Goal: Information Seeking & Learning: Learn about a topic

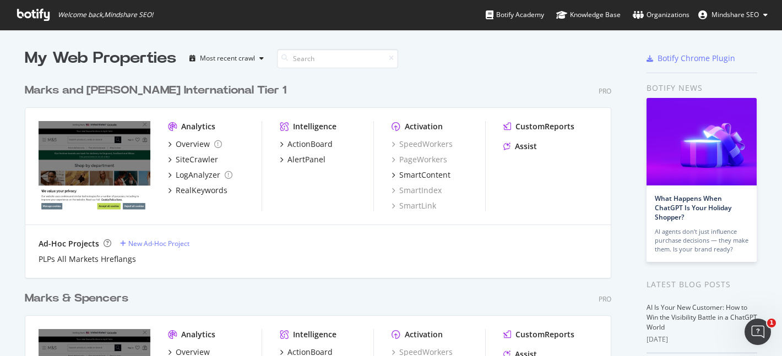
click at [89, 294] on div "Marks & Spencers" at bounding box center [76, 299] width 103 height 16
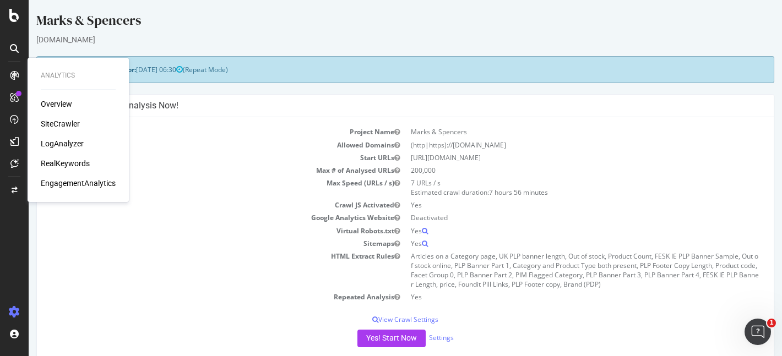
click at [70, 124] on div "SiteCrawler" at bounding box center [60, 123] width 39 height 11
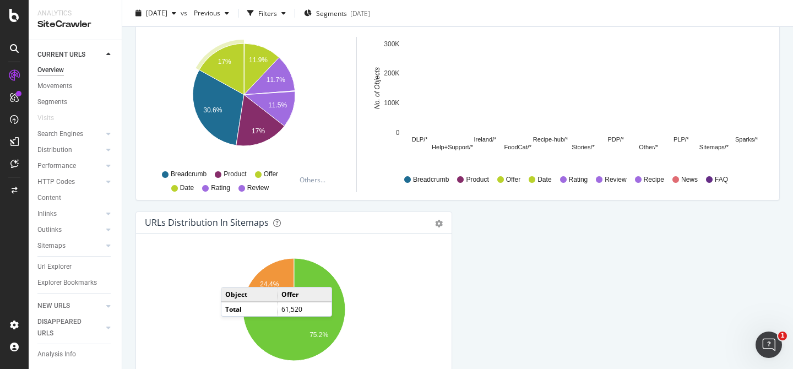
scroll to position [1228, 0]
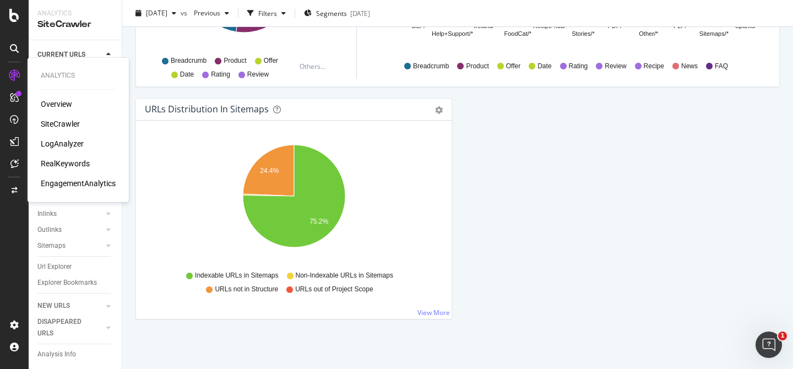
click at [54, 105] on div "Overview" at bounding box center [56, 104] width 31 height 11
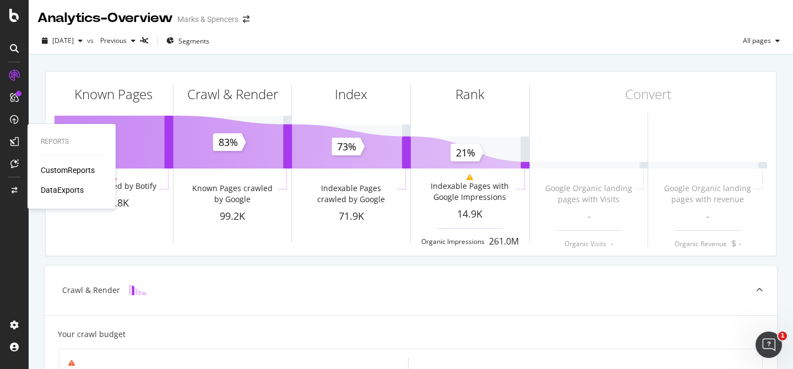
click at [66, 170] on div "CustomReports" at bounding box center [68, 170] width 54 height 11
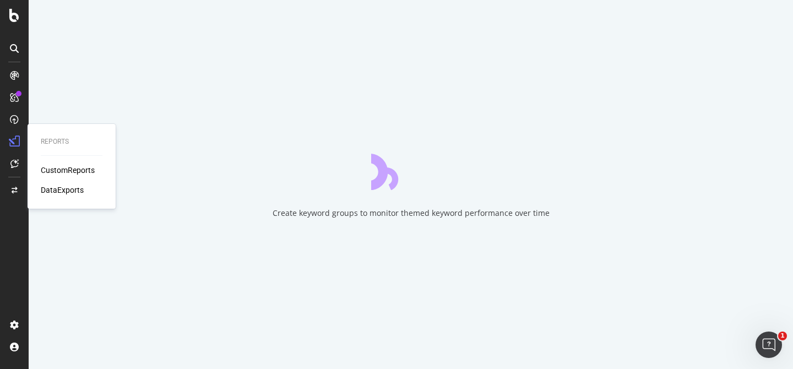
click at [67, 190] on div "DataExports" at bounding box center [62, 189] width 43 height 11
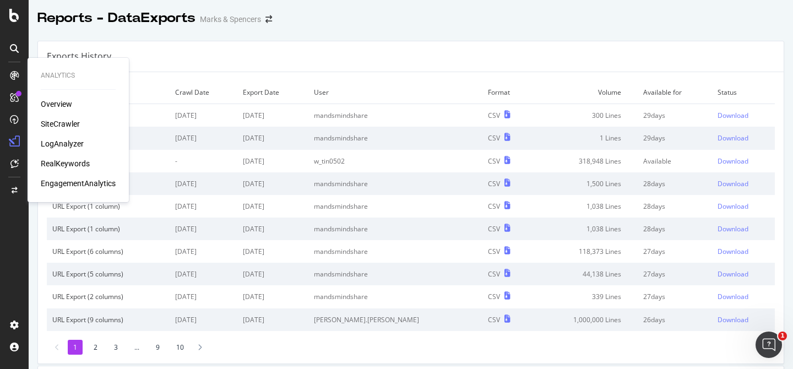
click at [63, 125] on div "SiteCrawler" at bounding box center [60, 123] width 39 height 11
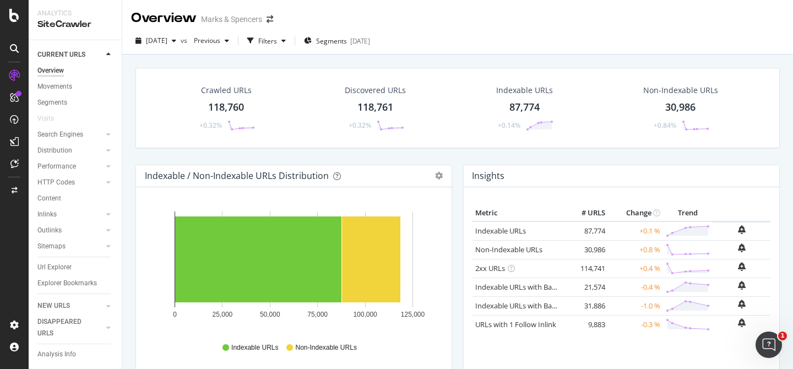
click at [524, 103] on div "87,774" at bounding box center [524, 107] width 30 height 14
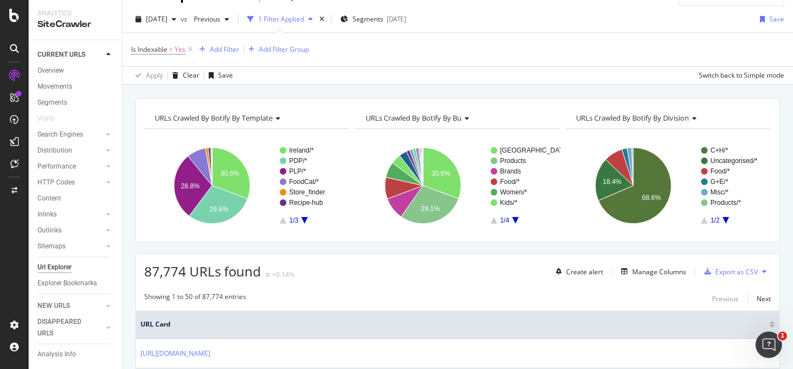
scroll to position [21, 0]
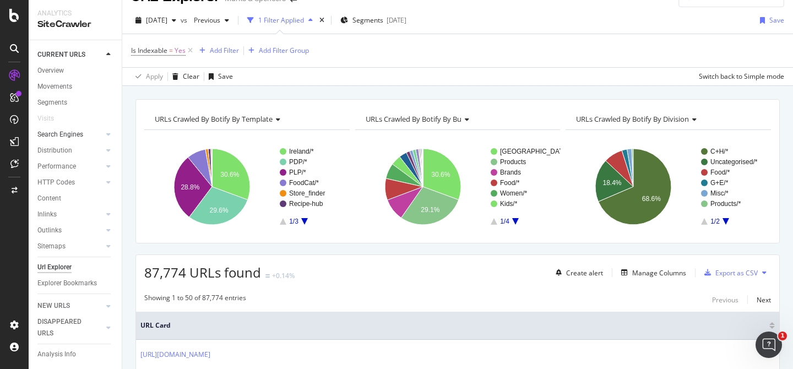
click at [102, 134] on div at bounding box center [97, 134] width 11 height 11
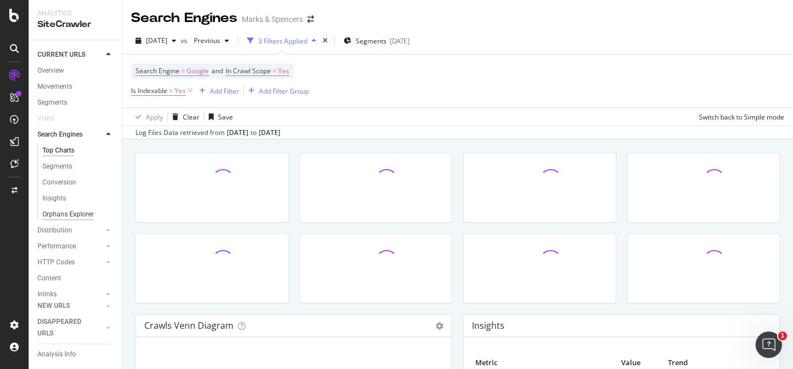
click at [78, 212] on div "Orphans Explorer" at bounding box center [67, 215] width 51 height 12
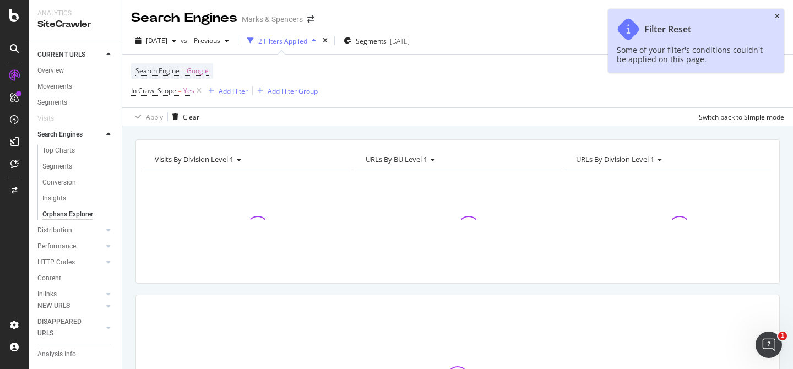
click at [776, 15] on icon "close toast" at bounding box center [776, 16] width 5 height 7
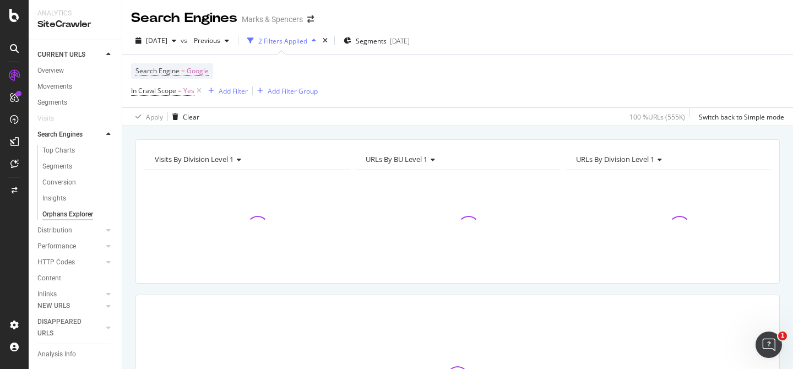
click at [316, 41] on icon "button" at bounding box center [314, 40] width 4 height 7
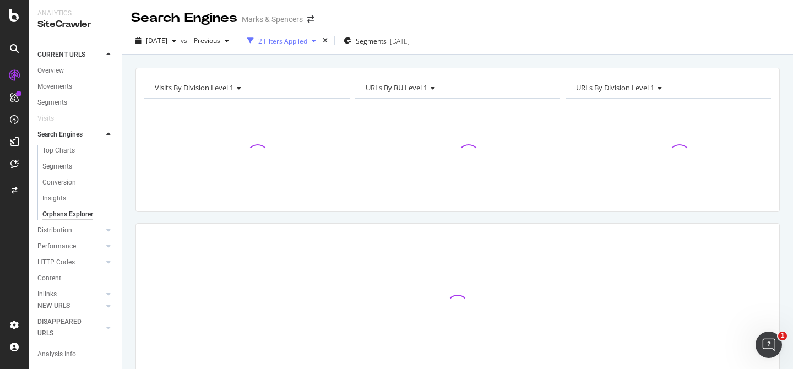
click at [307, 39] on div "2 Filters Applied" at bounding box center [282, 40] width 49 height 9
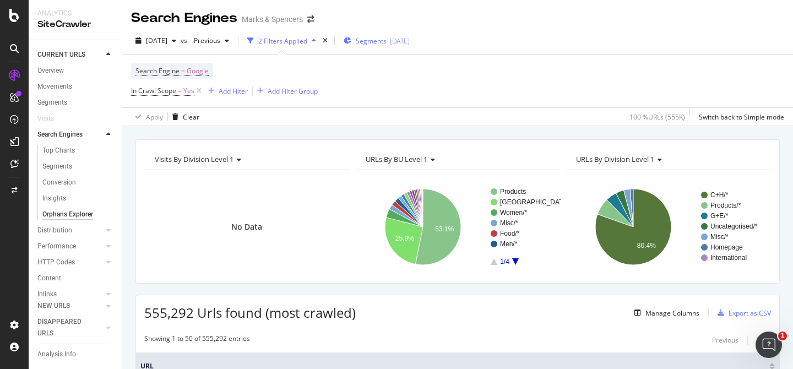
click at [386, 40] on span "Segments" at bounding box center [371, 40] width 31 height 9
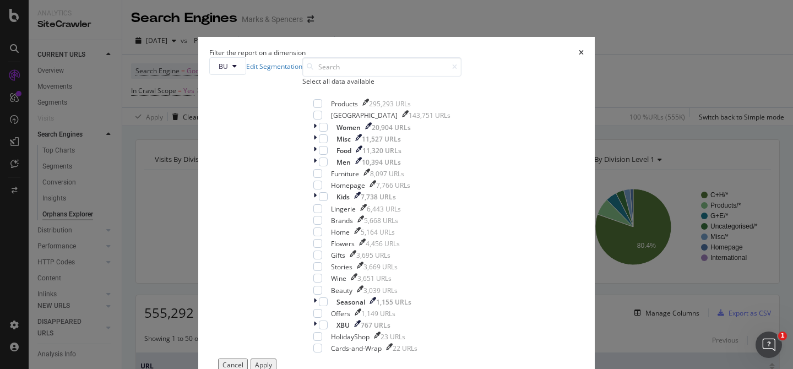
click at [243, 356] on div "Cancel" at bounding box center [232, 364] width 21 height 9
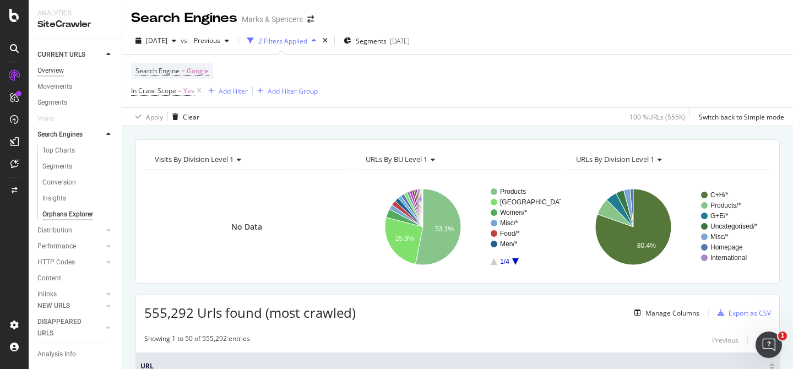
click at [58, 69] on div "Overview" at bounding box center [50, 71] width 26 height 12
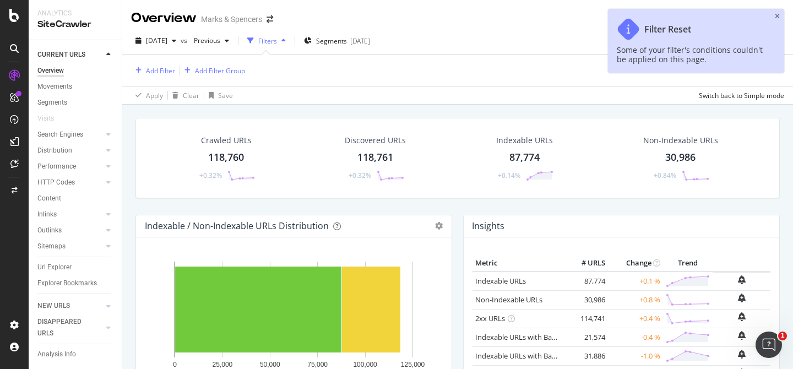
click at [530, 156] on div "87,774" at bounding box center [524, 157] width 30 height 14
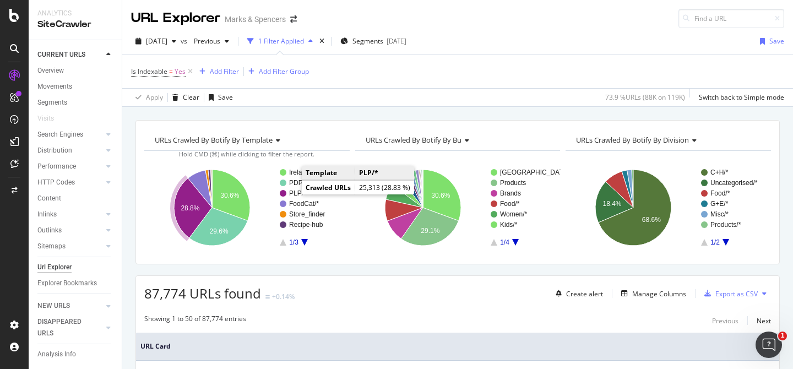
click at [292, 193] on text "PLP/*" at bounding box center [297, 193] width 17 height 8
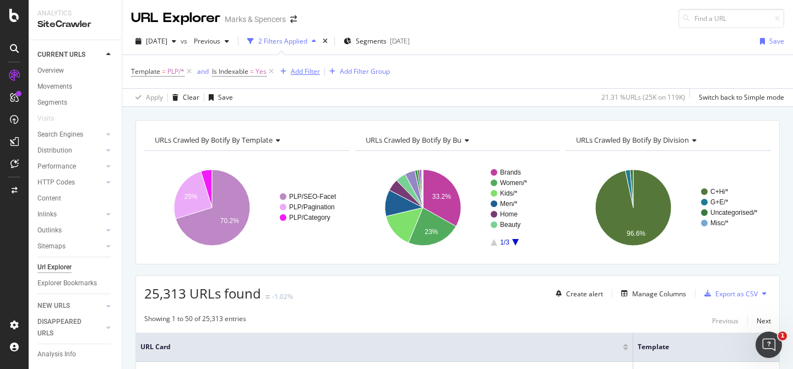
click at [308, 70] on div "Add Filter" at bounding box center [305, 71] width 29 height 9
click at [220, 119] on div "URLs Crawled By Botify By template Chart (by Value) Table Expand Export as CSV …" at bounding box center [457, 120] width 670 height 26
click at [303, 69] on div "Add Filter" at bounding box center [305, 71] width 29 height 9
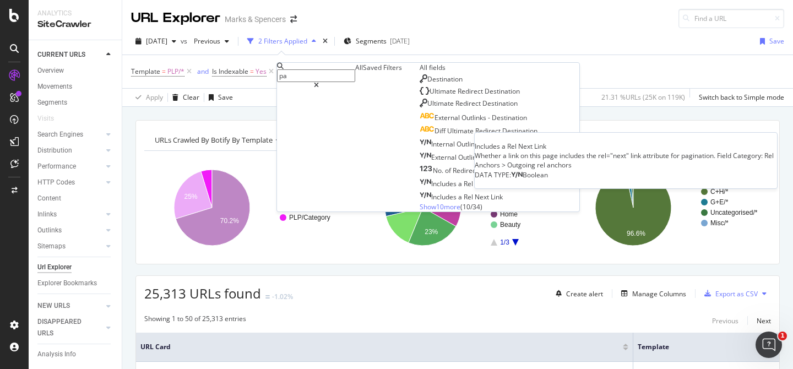
type input "p"
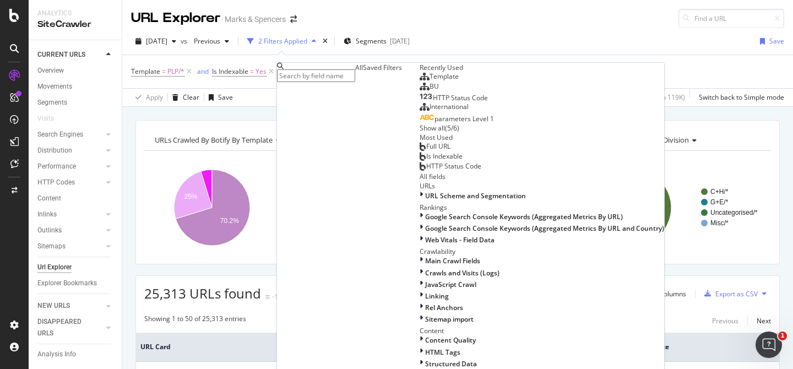
click at [538, 63] on div "Template = PLP/* and Is Indexable = Yes Add Filter Add Filter Group" at bounding box center [457, 71] width 653 height 33
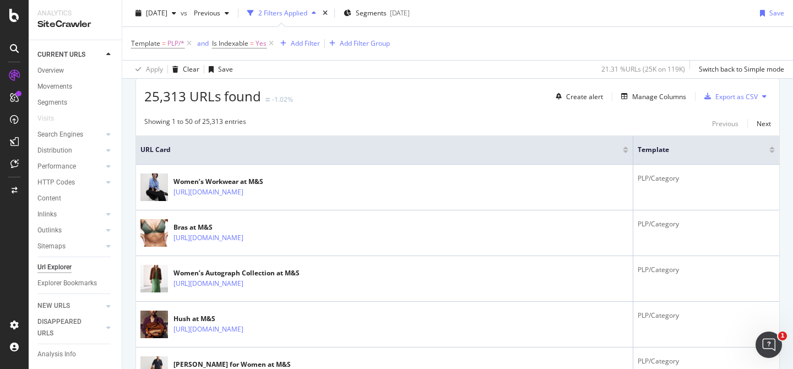
scroll to position [173, 0]
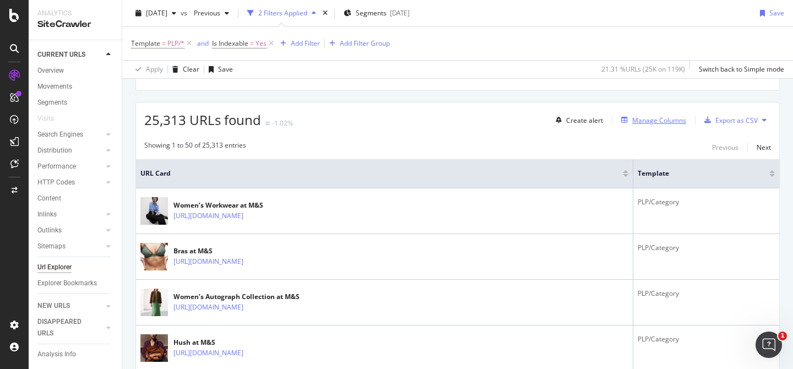
click at [651, 121] on div "Manage Columns" at bounding box center [659, 120] width 54 height 9
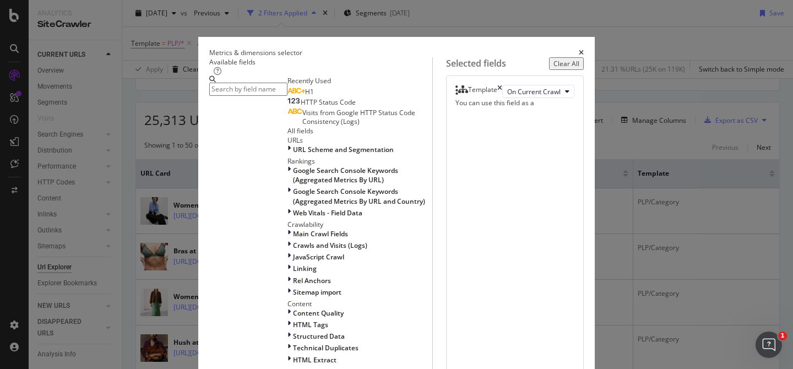
click at [243, 95] on input "modal" at bounding box center [248, 89] width 78 height 13
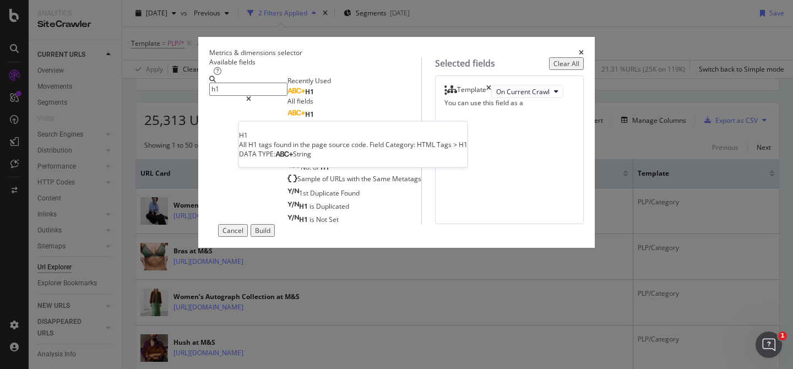
click at [287, 96] on div "H1" at bounding box center [300, 92] width 26 height 9
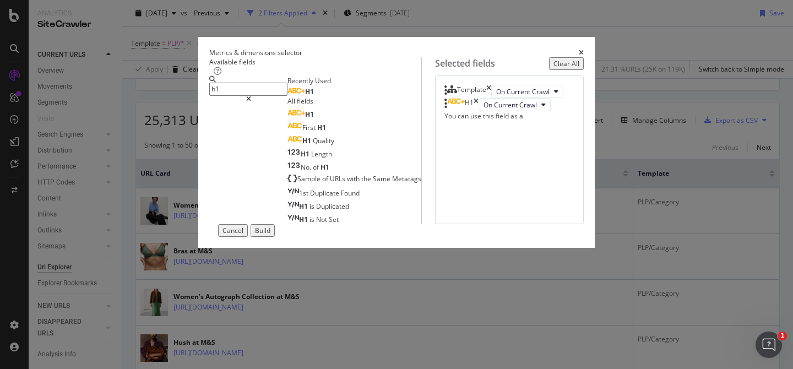
click at [235, 95] on input "h1" at bounding box center [248, 89] width 78 height 13
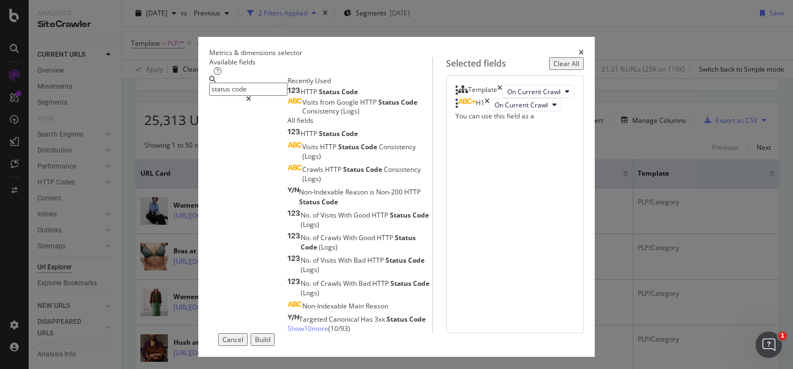
click at [341, 96] on span "Code" at bounding box center [349, 91] width 17 height 9
drag, startPoint x: 261, startPoint y: 100, endPoint x: 93, endPoint y: 100, distance: 168.4
click at [93, 100] on div "Metrics & dimensions selector Available fields status code Recently Used HTTP S…" at bounding box center [396, 184] width 793 height 369
drag, startPoint x: 230, startPoint y: 105, endPoint x: 168, endPoint y: 102, distance: 61.2
click at [209, 102] on div "status code" at bounding box center [248, 89] width 78 height 26
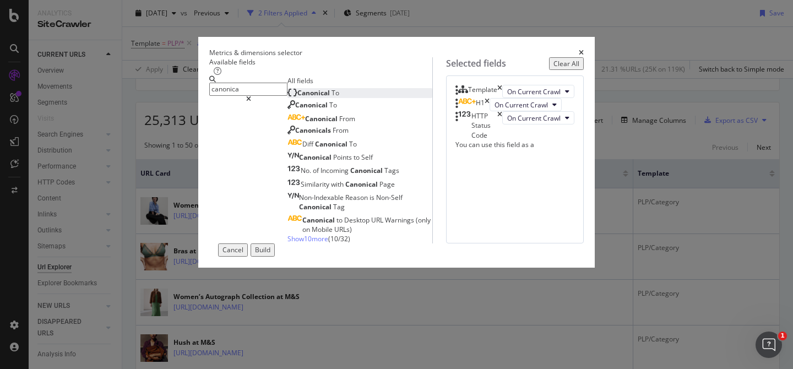
click at [287, 97] on div "Canonical To" at bounding box center [313, 92] width 52 height 9
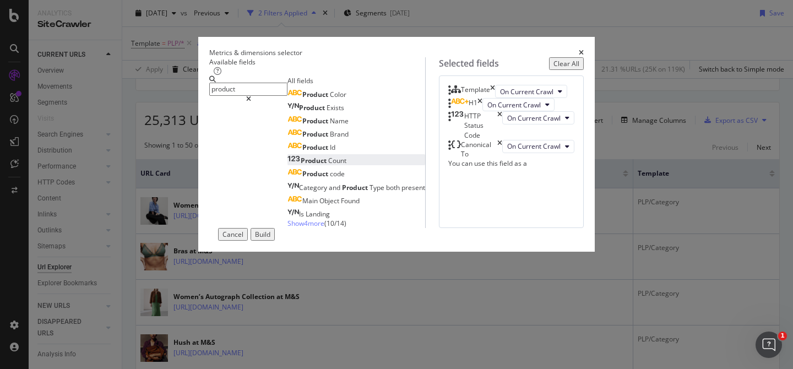
click at [287, 165] on div "Product Count" at bounding box center [316, 160] width 59 height 9
click at [252, 95] on input "product" at bounding box center [248, 89] width 78 height 13
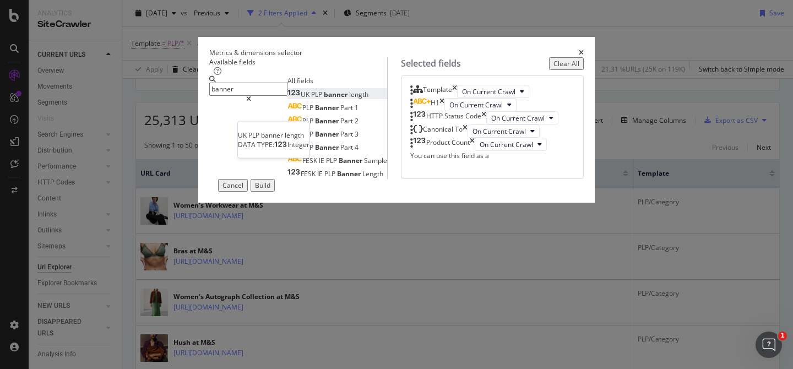
click at [287, 99] on div "UK PLP banner length" at bounding box center [327, 94] width 81 height 9
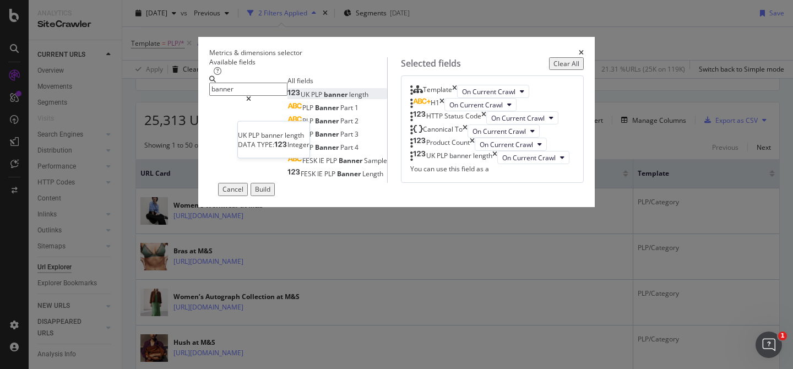
scroll to position [45, 0]
click at [287, 112] on div "PLP Banner Part 1" at bounding box center [322, 107] width 71 height 9
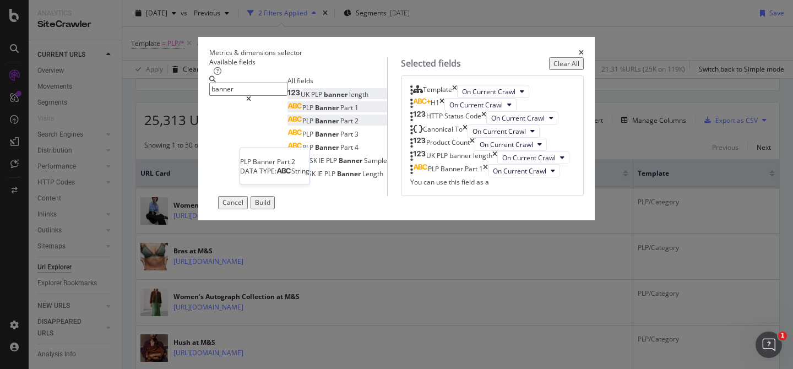
click at [287, 125] on div "PLP Banner Part 2" at bounding box center [322, 120] width 71 height 9
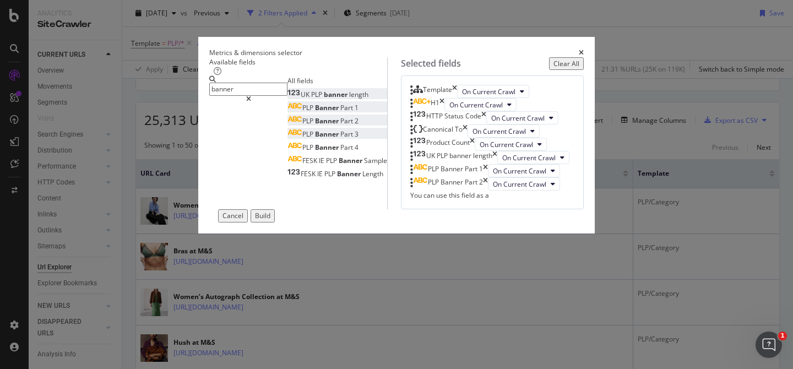
click at [287, 139] on div "PLP Banner Part 3" at bounding box center [322, 133] width 71 height 9
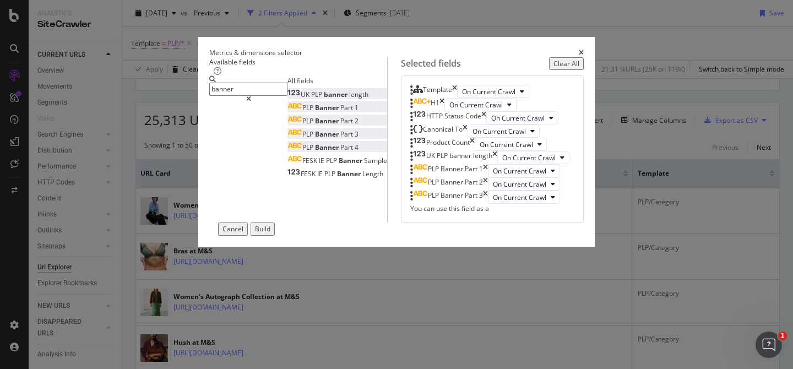
click at [287, 152] on div "PLP Banner Part 4" at bounding box center [322, 147] width 71 height 9
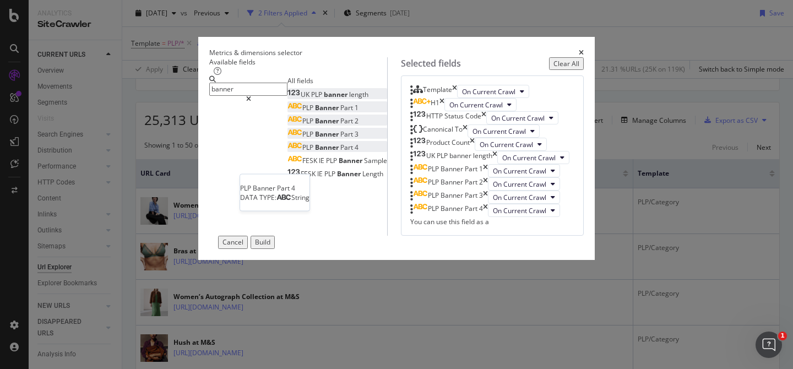
scroll to position [210, 0]
click at [209, 95] on input "banner" at bounding box center [248, 89] width 78 height 13
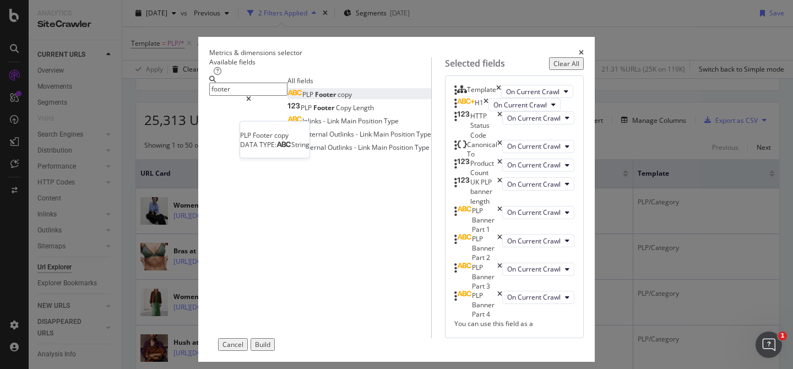
type input "footer"
click at [315, 99] on span "Footer" at bounding box center [326, 94] width 23 height 9
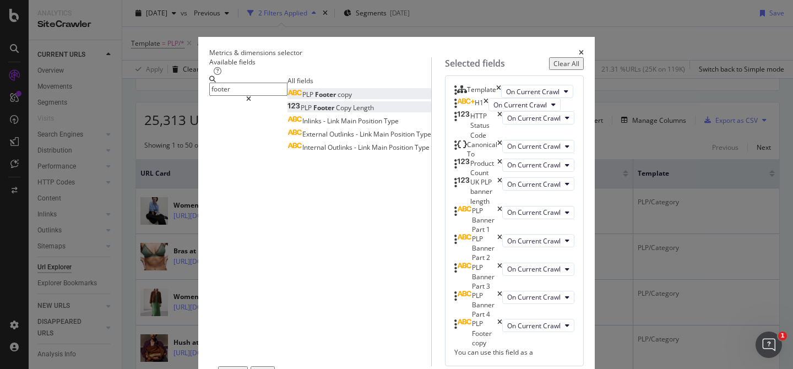
click at [336, 112] on span "Copy" at bounding box center [344, 107] width 17 height 9
drag, startPoint x: 216, startPoint y: 98, endPoint x: 137, endPoint y: 98, distance: 79.3
click at [137, 98] on div "Metrics & dimensions selector Available fields footer All fields PLP Footer cop…" at bounding box center [396, 184] width 793 height 369
click at [209, 95] on input "footer" at bounding box center [248, 89] width 78 height 13
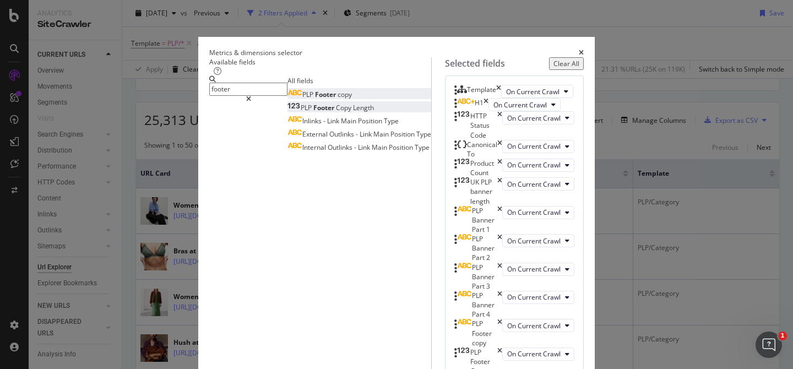
click at [209, 95] on input "footer" at bounding box center [248, 89] width 78 height 13
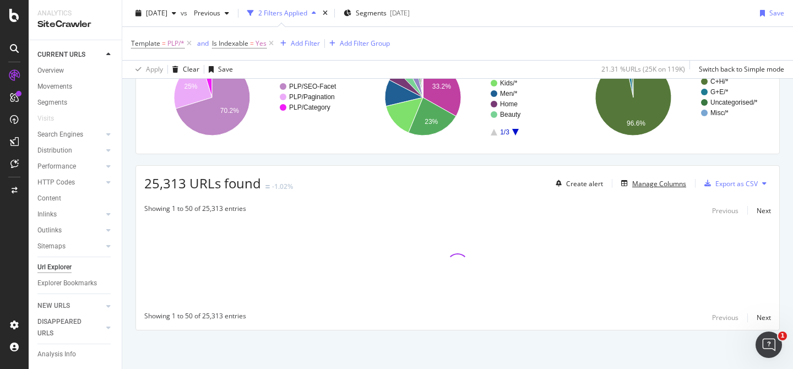
scroll to position [1, 0]
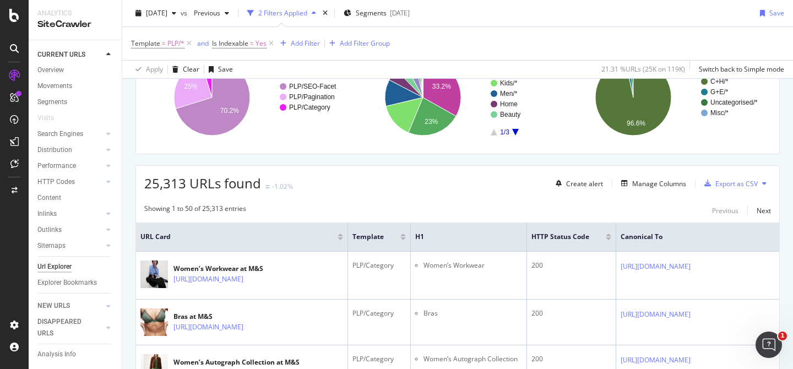
click at [772, 340] on icon "Open Intercom Messenger" at bounding box center [767, 343] width 18 height 18
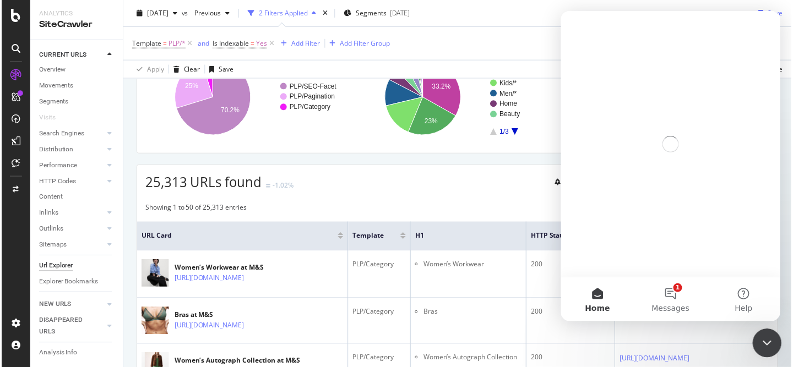
scroll to position [0, 0]
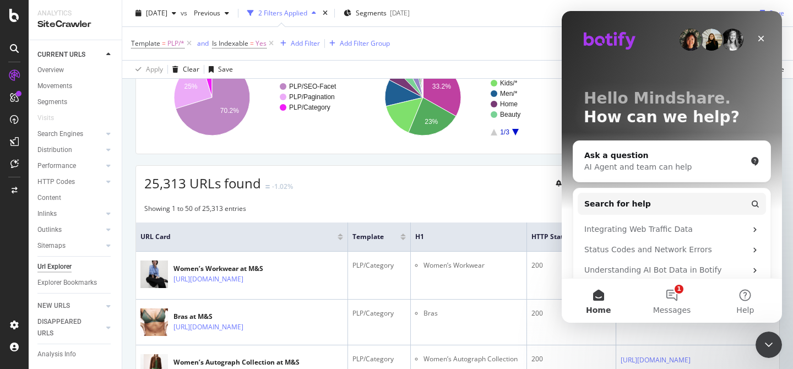
click at [12, 219] on div at bounding box center [14, 191] width 26 height 249
